Goal: Information Seeking & Learning: Learn about a topic

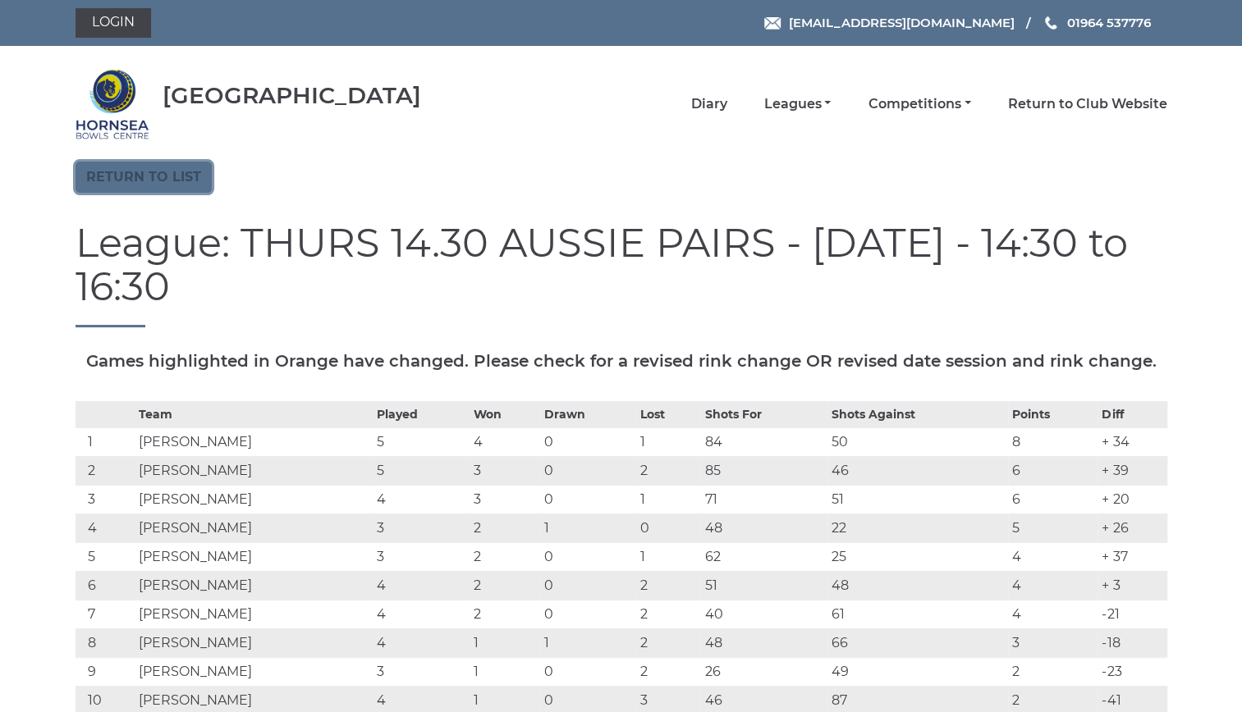
click at [172, 171] on link "Return to list" at bounding box center [143, 177] width 136 height 31
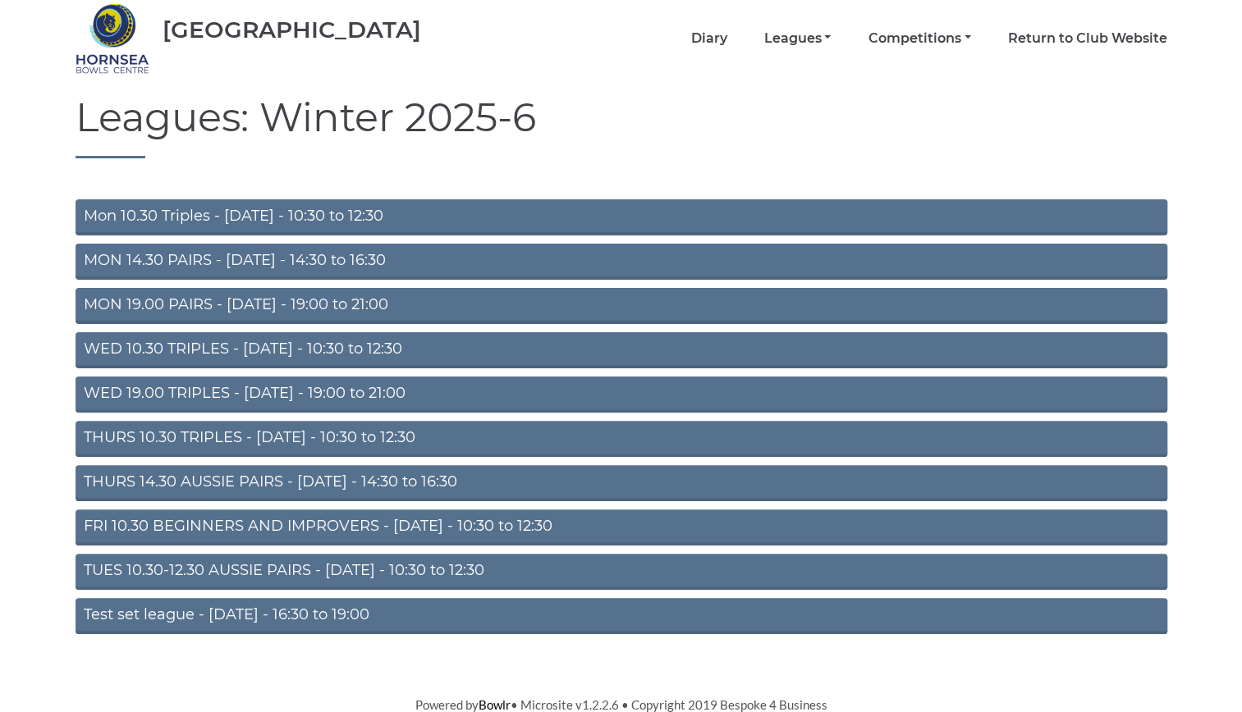
scroll to position [67, 0]
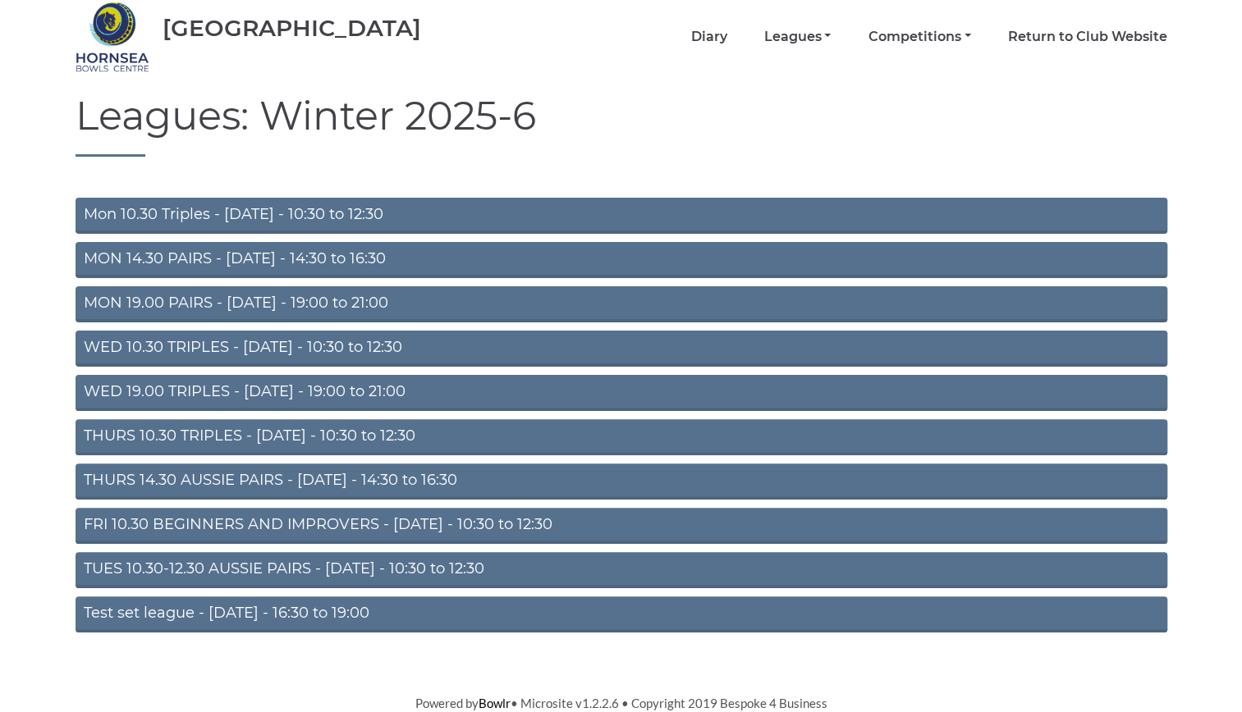
click at [388, 425] on link "THURS 10.30 TRIPLES - [DATE] - 10:30 to 12:30" at bounding box center [620, 437] width 1091 height 36
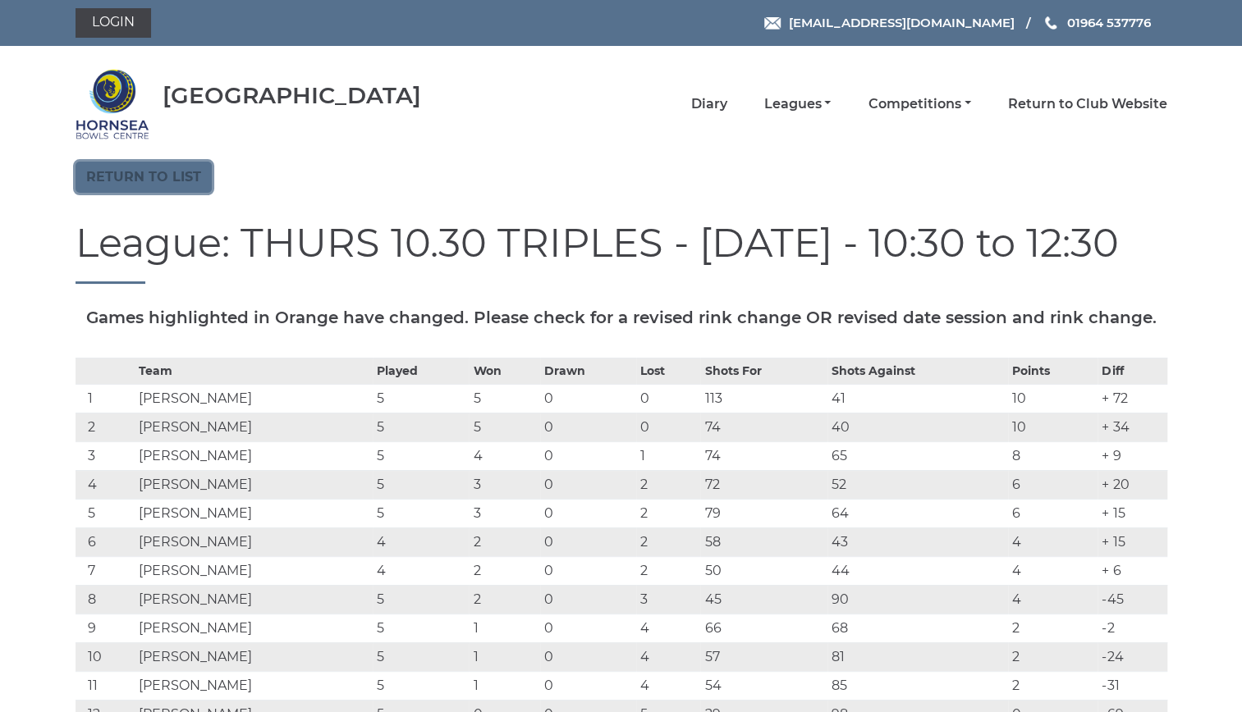
click at [195, 172] on link "Return to list" at bounding box center [143, 177] width 136 height 31
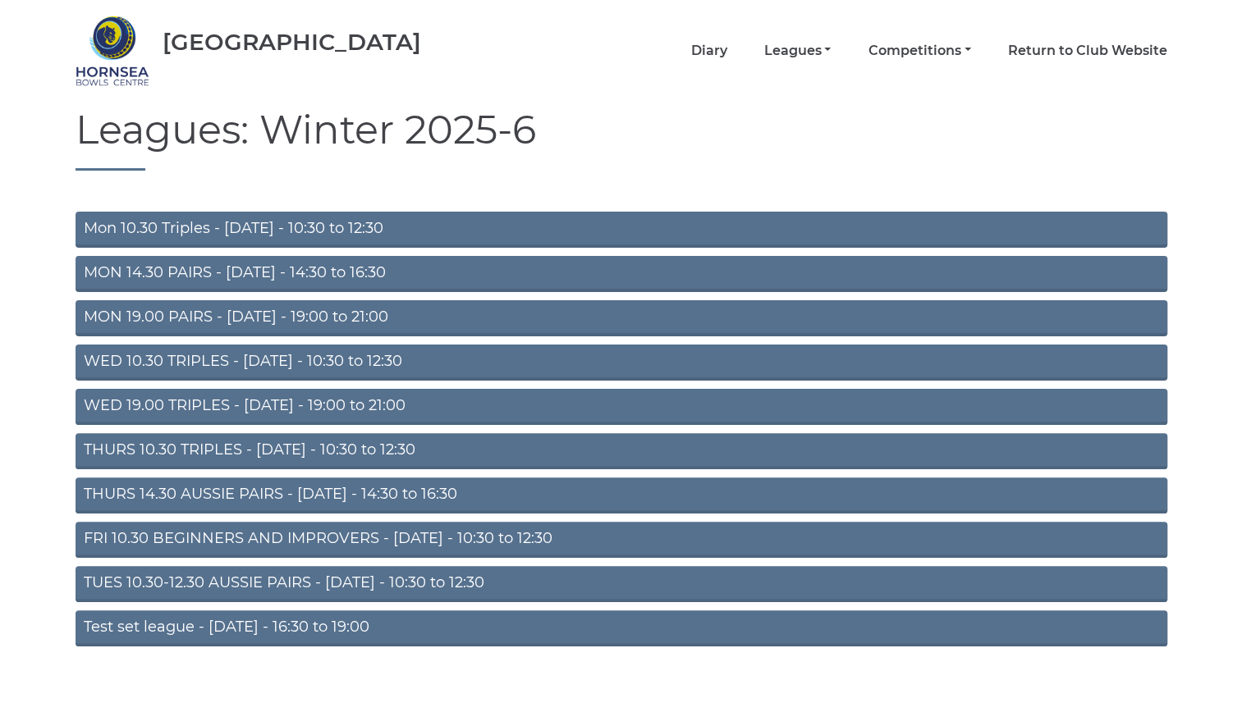
scroll to position [67, 0]
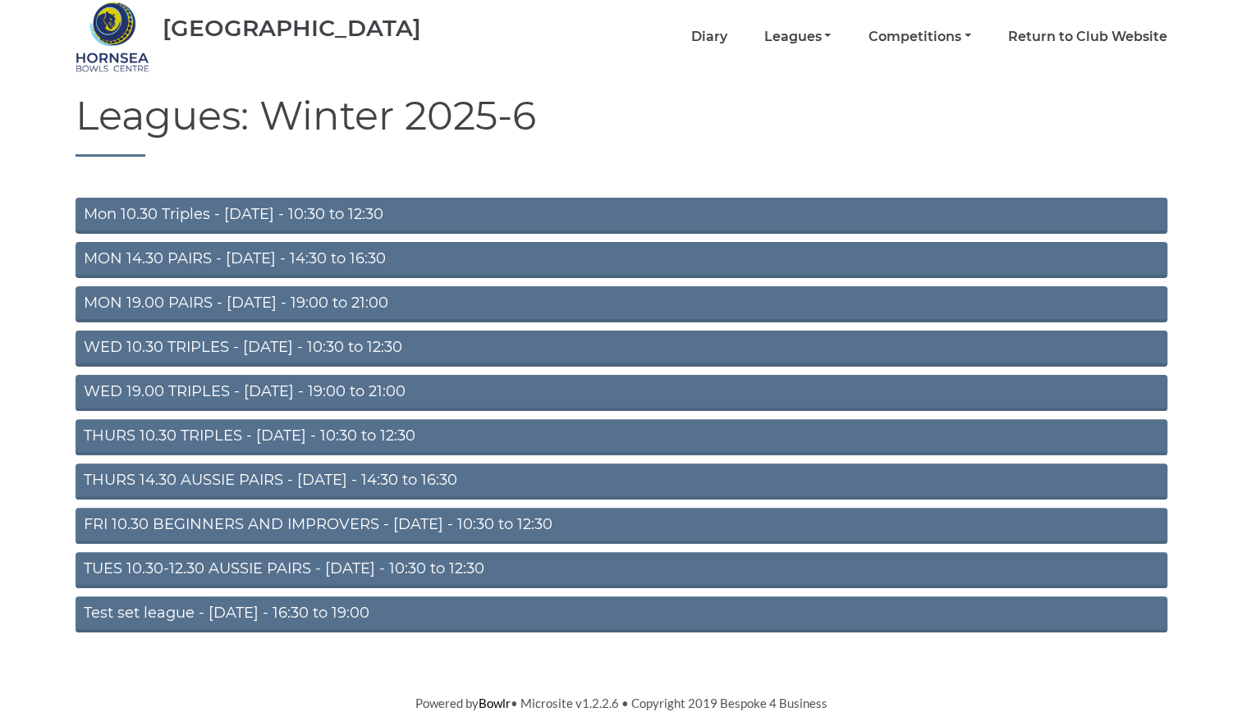
click at [364, 474] on link "THURS 14.30 AUSSIE PAIRS - [DATE] - 14:30 to 16:30" at bounding box center [620, 482] width 1091 height 36
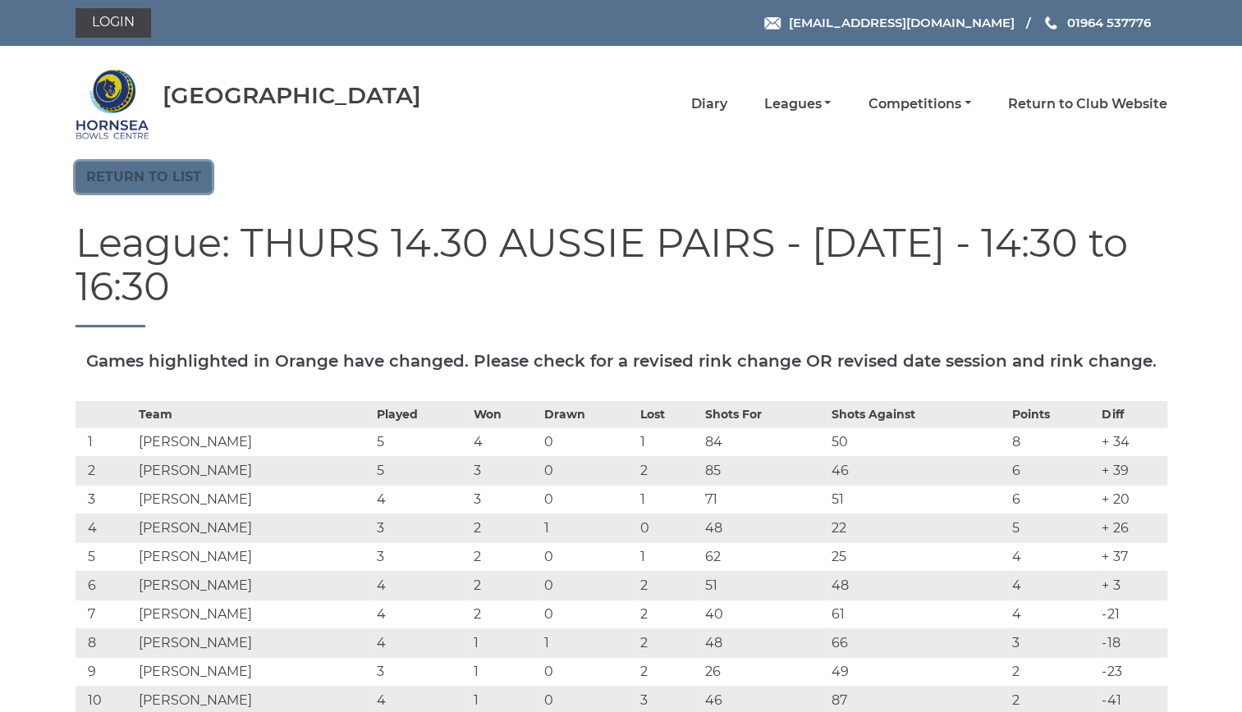
click at [169, 167] on link "Return to list" at bounding box center [143, 177] width 136 height 31
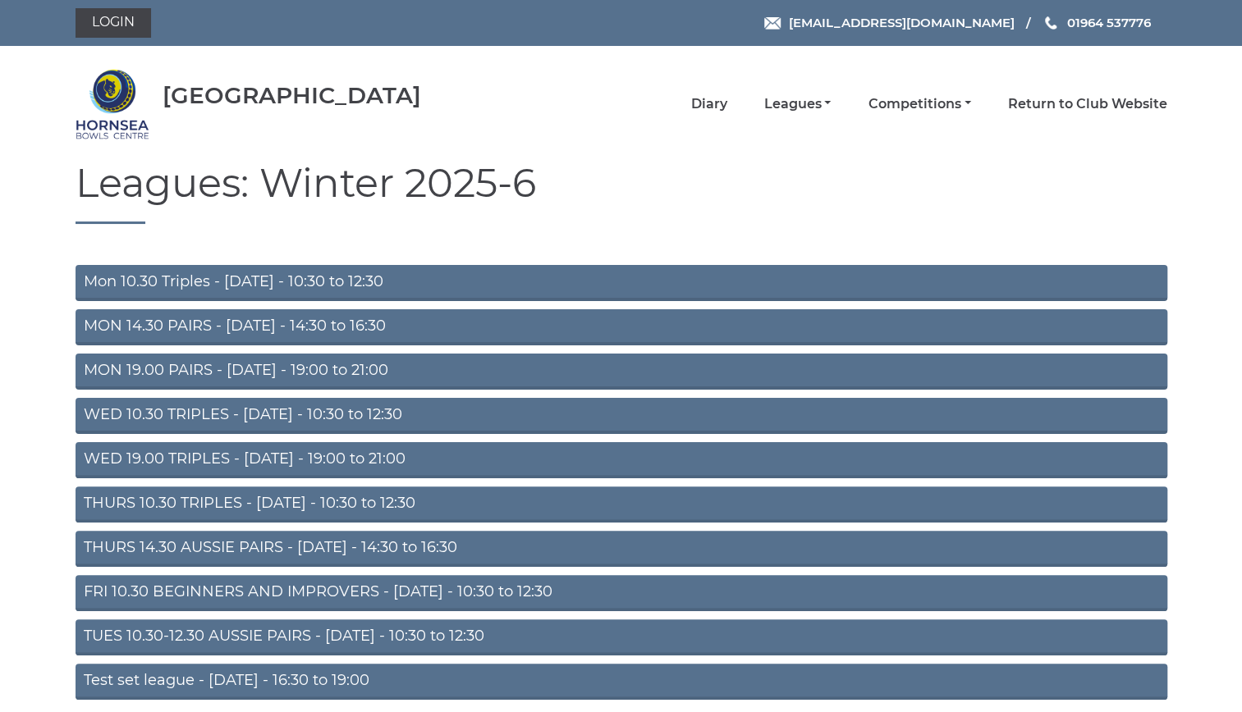
click at [369, 276] on link "Mon 10.30 Triples - Monday - 10:30 to 12:30" at bounding box center [620, 283] width 1091 height 36
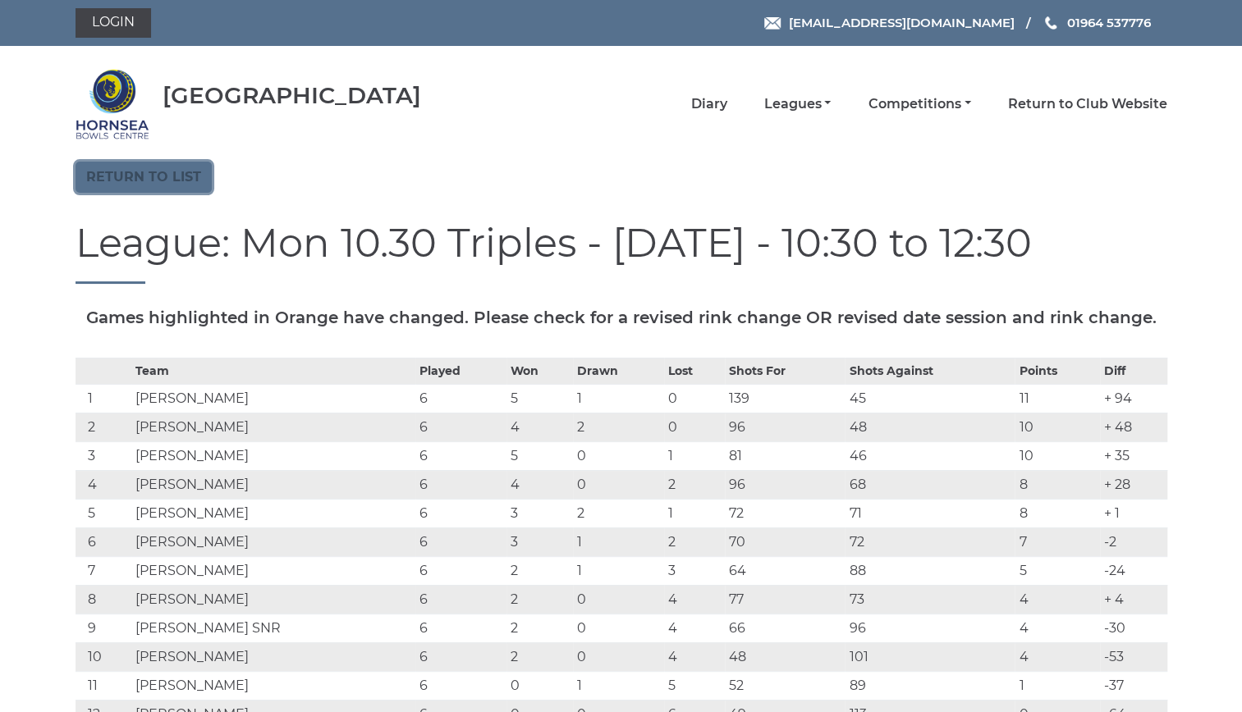
click at [194, 173] on link "Return to list" at bounding box center [143, 177] width 136 height 31
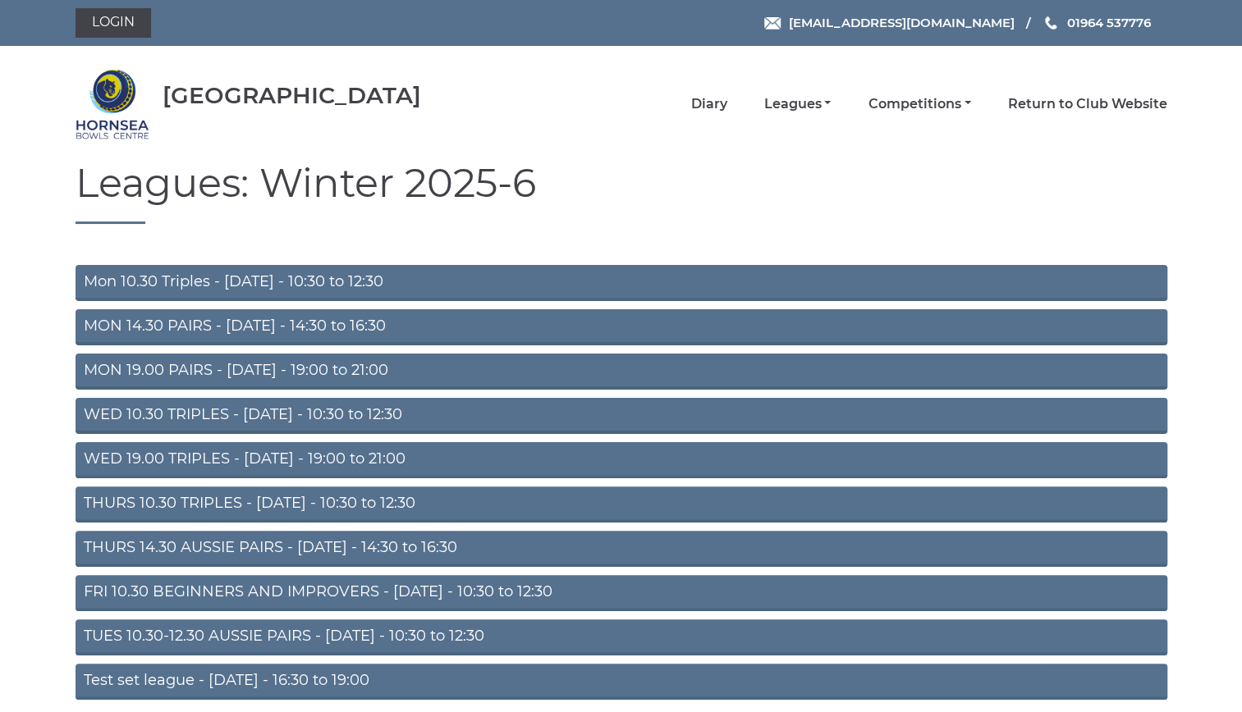
click at [341, 496] on link "THURS 10.30 TRIPLES - Thursday - 10:30 to 12:30" at bounding box center [620, 505] width 1091 height 36
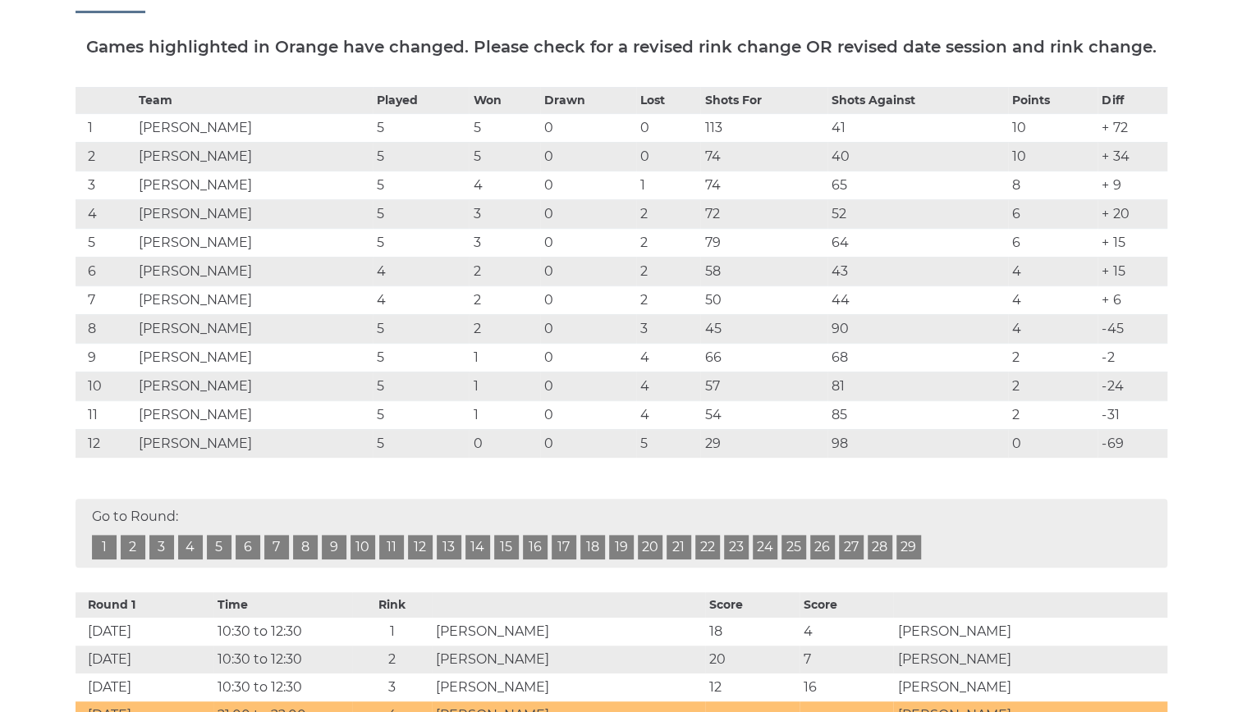
scroll to position [271, 0]
